Goal: Navigation & Orientation: Understand site structure

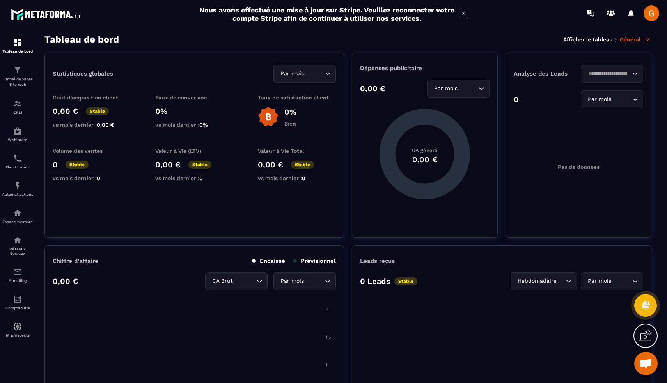
click at [653, 19] on span at bounding box center [652, 13] width 16 height 16
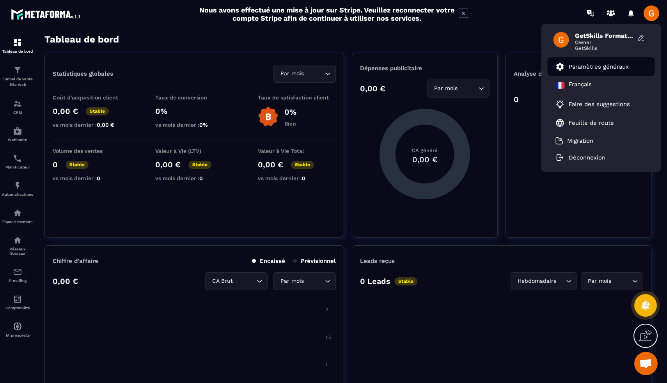
click at [586, 73] on li "Paramètres généraux" at bounding box center [601, 66] width 107 height 19
click at [464, 14] on icon at bounding box center [463, 13] width 9 height 9
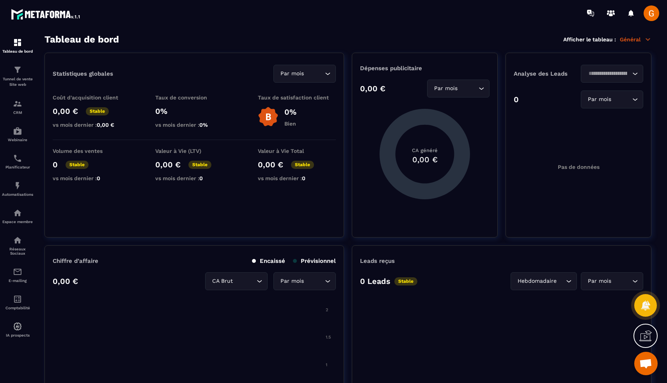
click at [654, 20] on span at bounding box center [652, 13] width 16 height 16
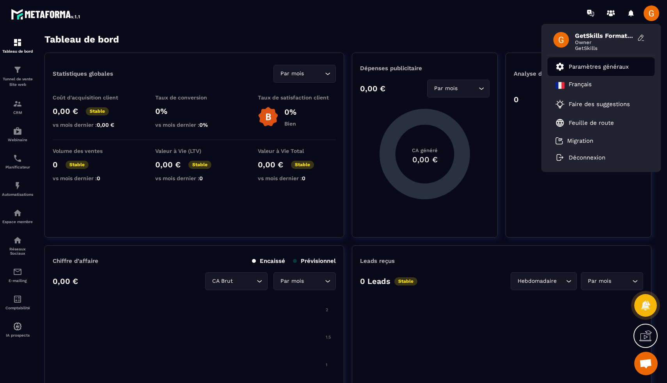
click at [580, 66] on p "Paramètres généraux" at bounding box center [599, 66] width 60 height 7
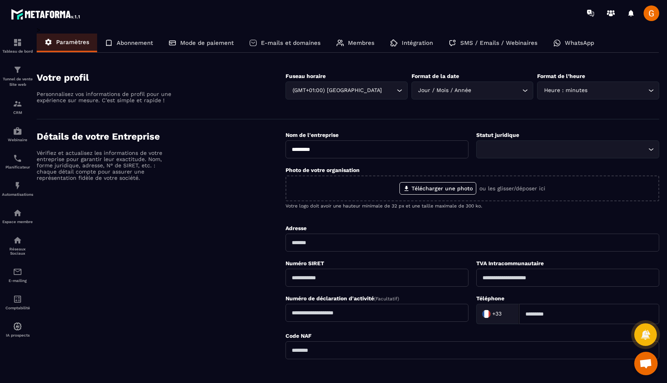
click at [359, 45] on p "Membres" at bounding box center [361, 42] width 27 height 7
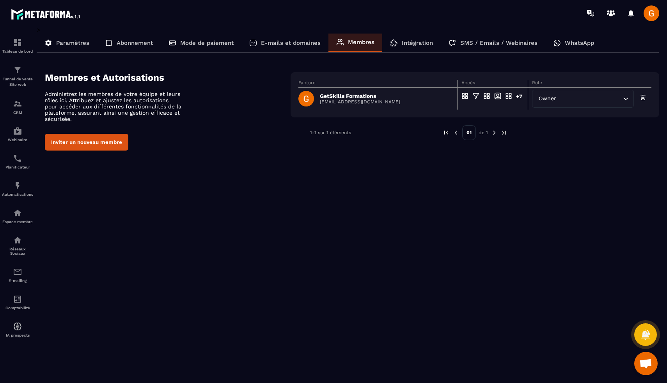
click at [282, 43] on p "E-mails et domaines" at bounding box center [291, 42] width 60 height 7
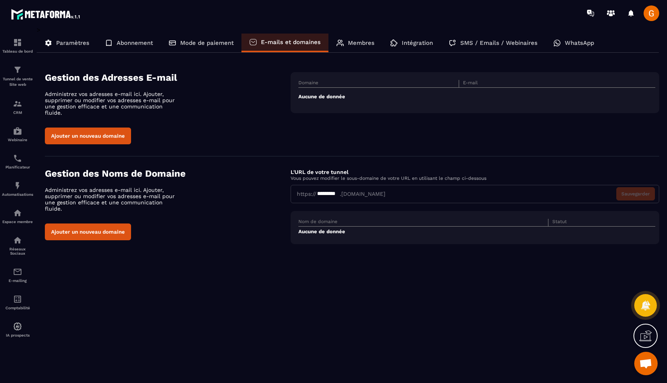
click at [212, 42] on p "Mode de paiement" at bounding box center [206, 42] width 53 height 7
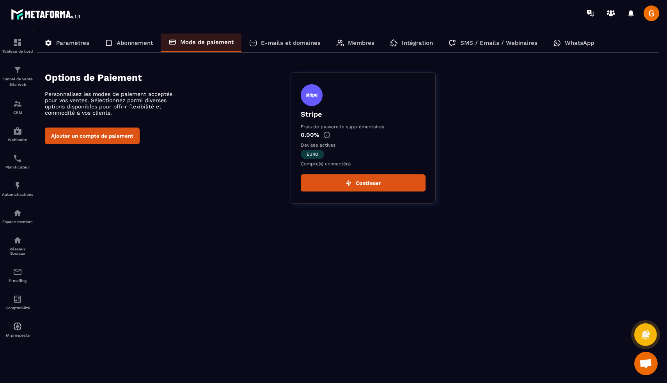
click at [146, 41] on p "Abonnement" at bounding box center [135, 42] width 36 height 7
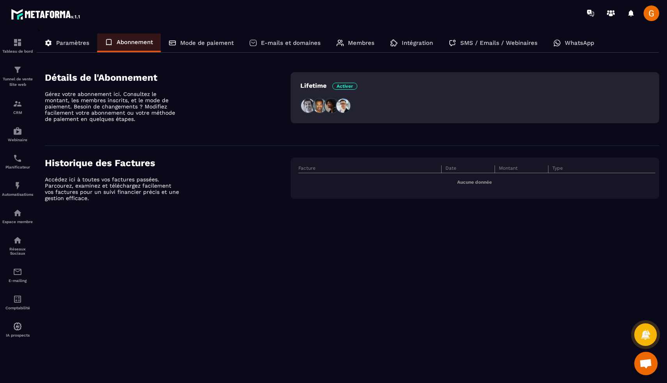
click at [82, 40] on p "Paramètres" at bounding box center [72, 42] width 33 height 7
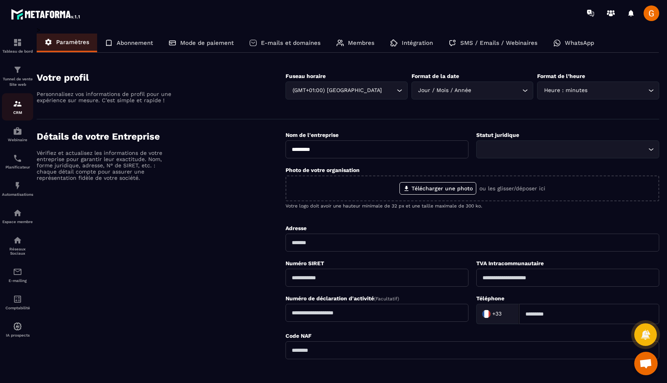
click at [17, 105] on img at bounding box center [17, 103] width 9 height 9
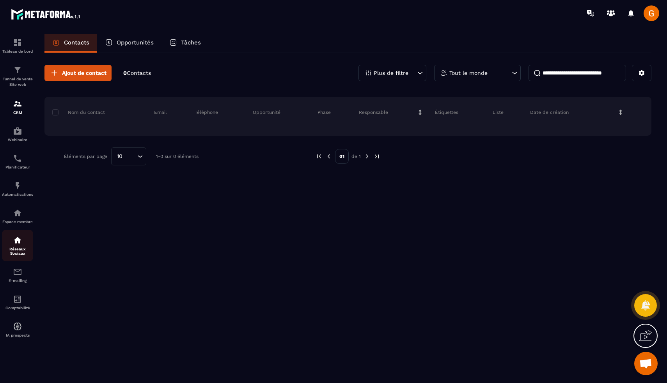
click at [25, 248] on div "Réseaux Sociaux" at bounding box center [17, 246] width 31 height 20
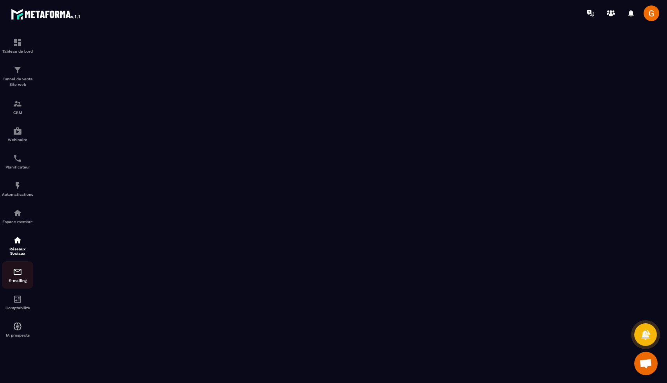
click at [14, 283] on p "E-mailing" at bounding box center [17, 281] width 31 height 4
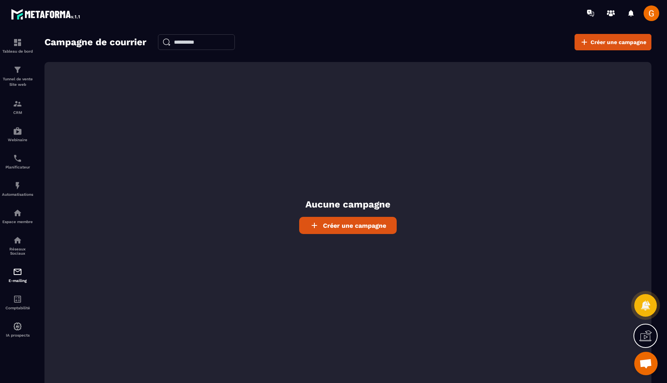
click at [648, 16] on span at bounding box center [652, 13] width 16 height 16
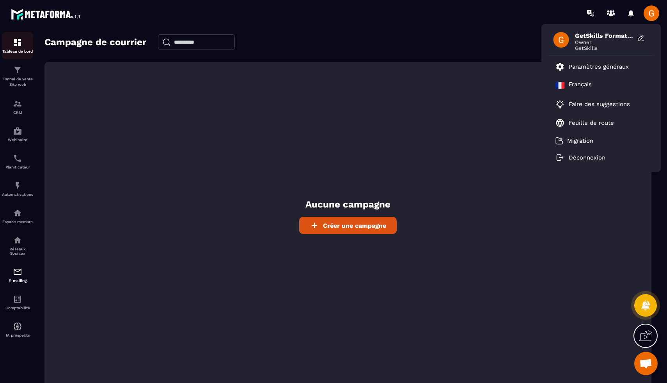
click at [16, 48] on div "Tableau de bord" at bounding box center [17, 46] width 31 height 16
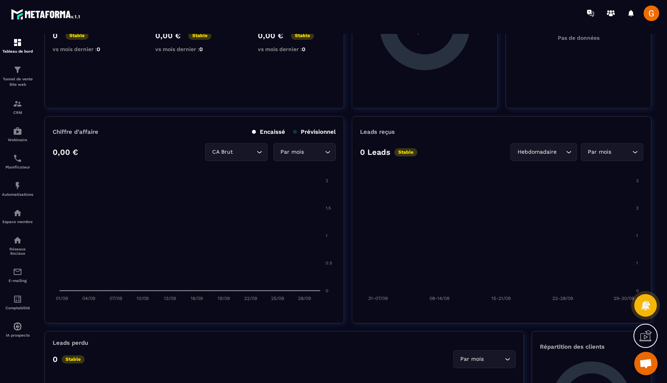
scroll to position [130, 0]
click at [608, 14] on icon at bounding box center [608, 13] width 2 height 2
